Goal: Navigation & Orientation: Find specific page/section

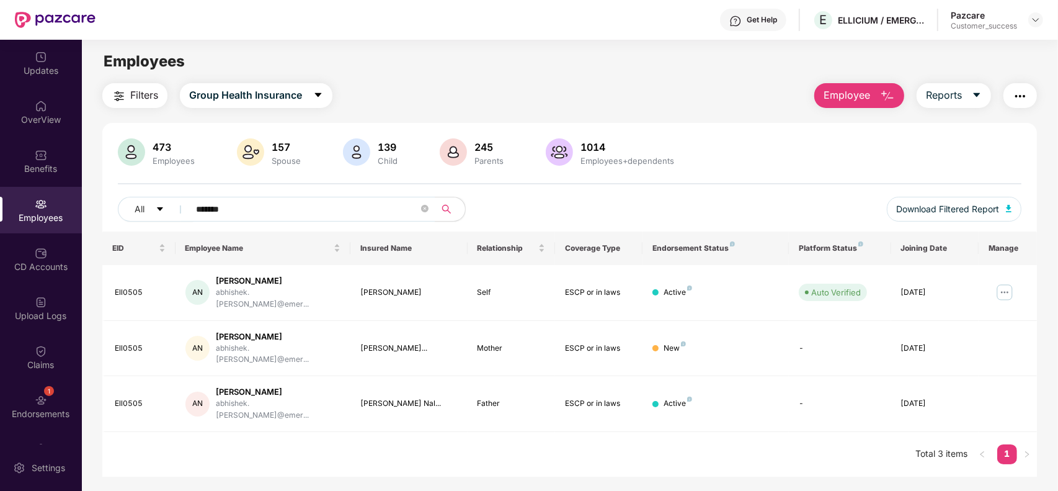
click at [1038, 11] on div "Pazcare Customer_success" at bounding box center [997, 20] width 92 height 22
click at [1034, 20] on img at bounding box center [1036, 20] width 10 height 10
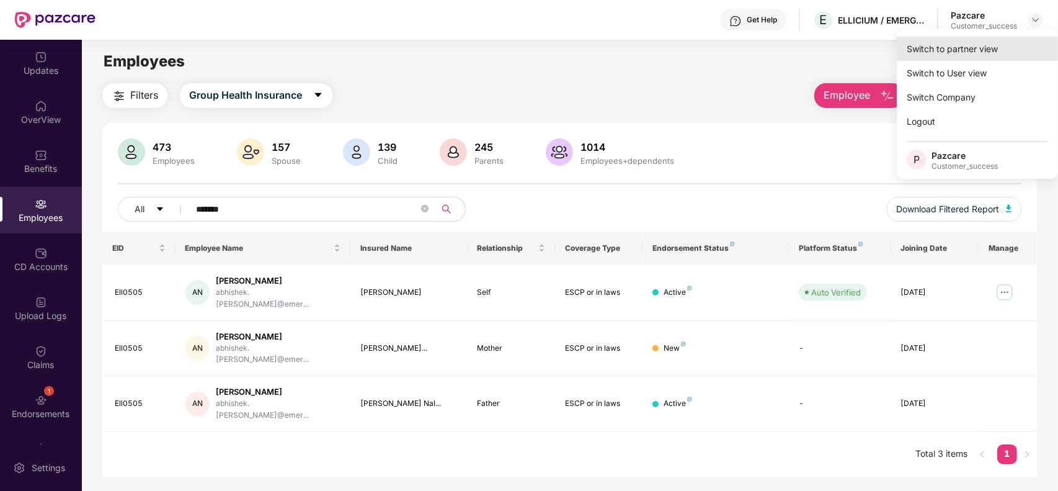
click at [991, 43] on div "Switch to partner view" at bounding box center [977, 49] width 161 height 24
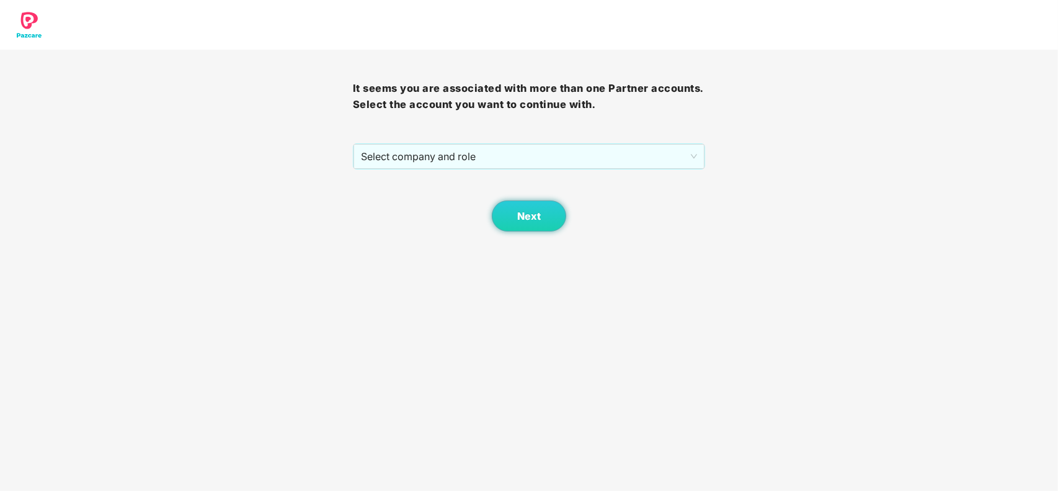
click at [400, 174] on div "Next" at bounding box center [529, 200] width 353 height 62
click at [398, 168] on span "Select company and role" at bounding box center [529, 157] width 337 height 24
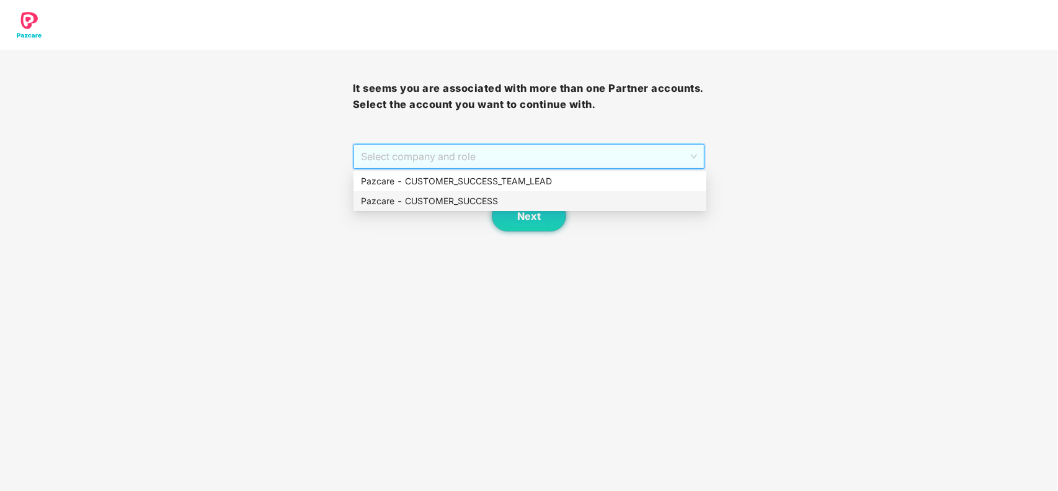
click at [398, 202] on div "Pazcare - CUSTOMER_SUCCESS" at bounding box center [530, 201] width 338 height 14
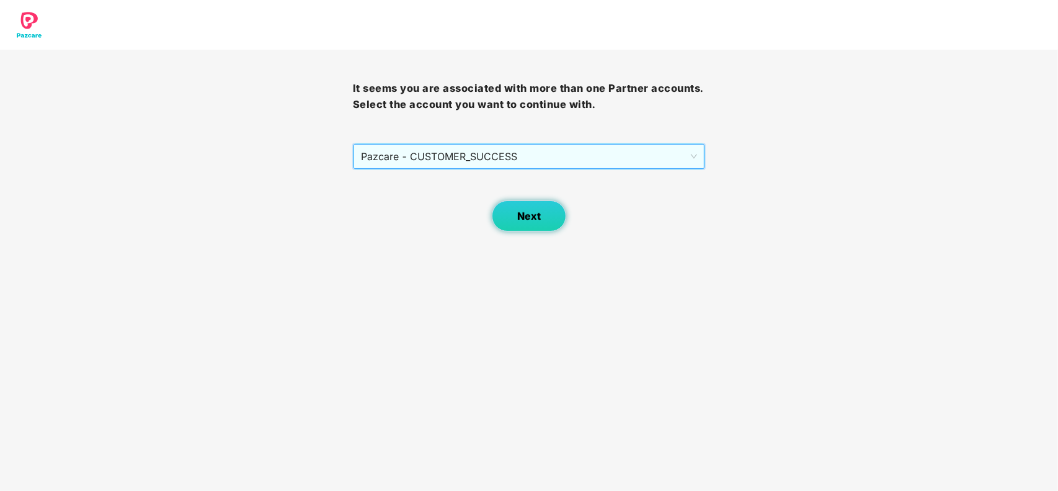
click at [507, 220] on button "Next" at bounding box center [529, 215] width 74 height 31
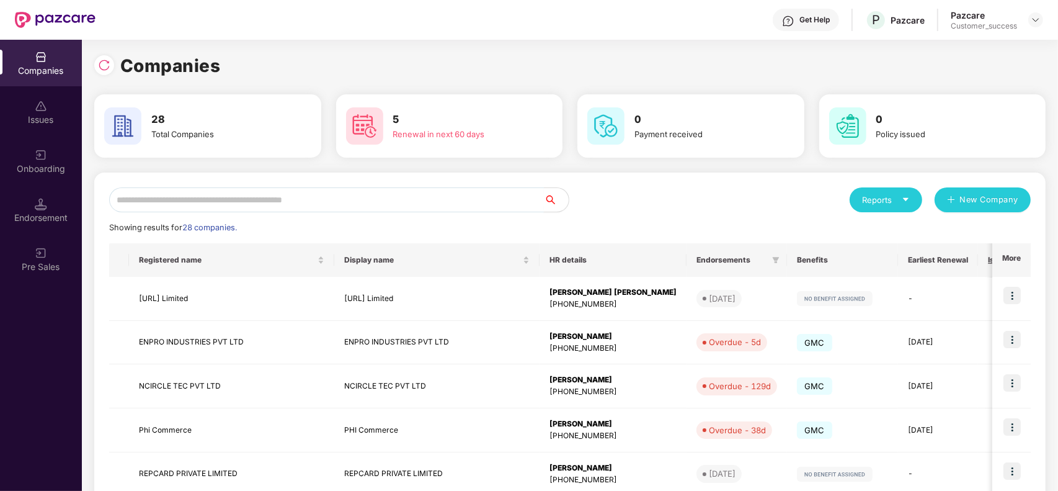
click at [203, 197] on input "text" at bounding box center [326, 199] width 435 height 25
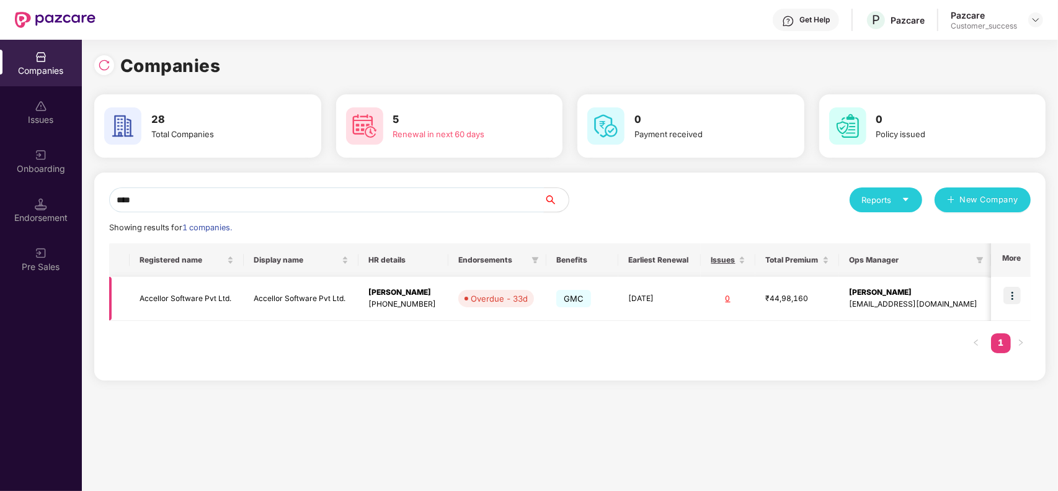
type input "****"
click at [1012, 292] on img at bounding box center [1012, 295] width 17 height 17
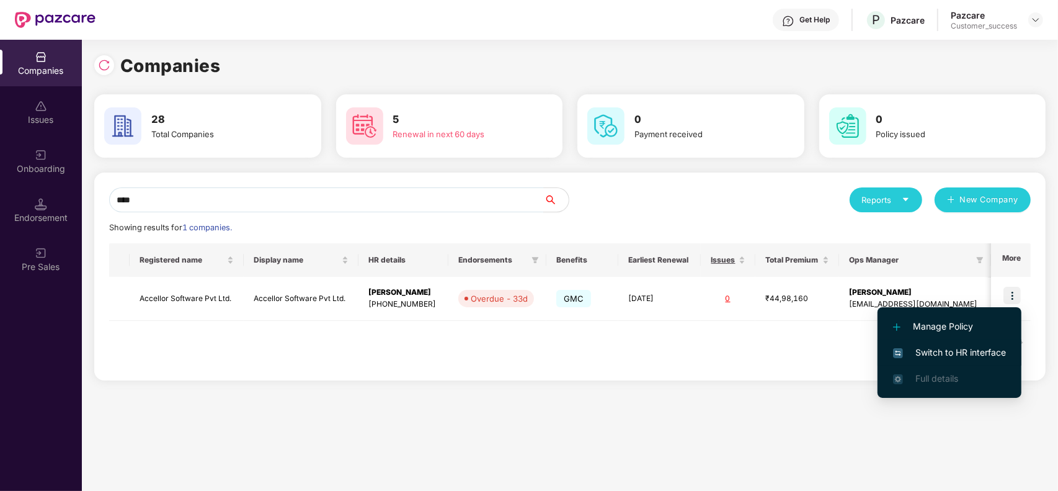
click at [967, 346] on span "Switch to HR interface" at bounding box center [949, 353] width 113 height 14
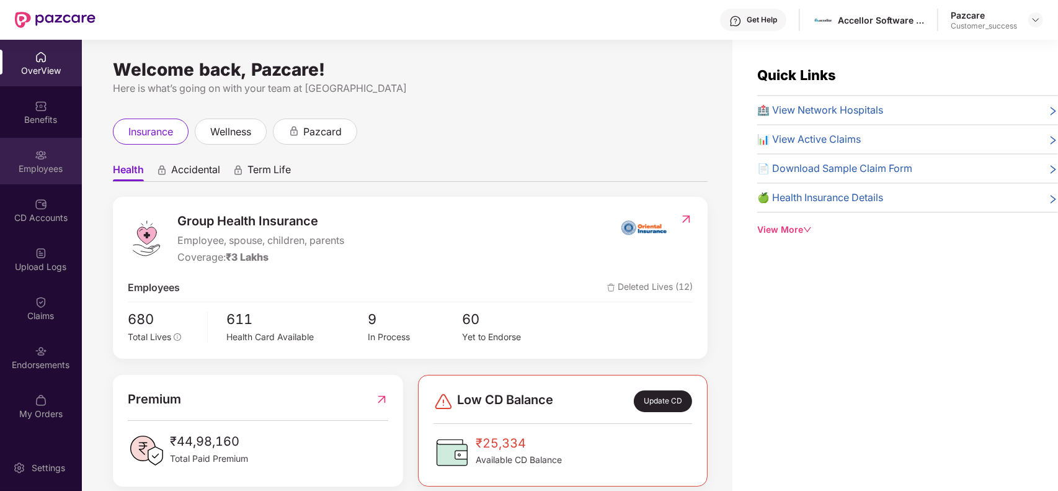
click at [27, 165] on div "Employees" at bounding box center [41, 169] width 82 height 12
